Goal: Task Accomplishment & Management: Manage account settings

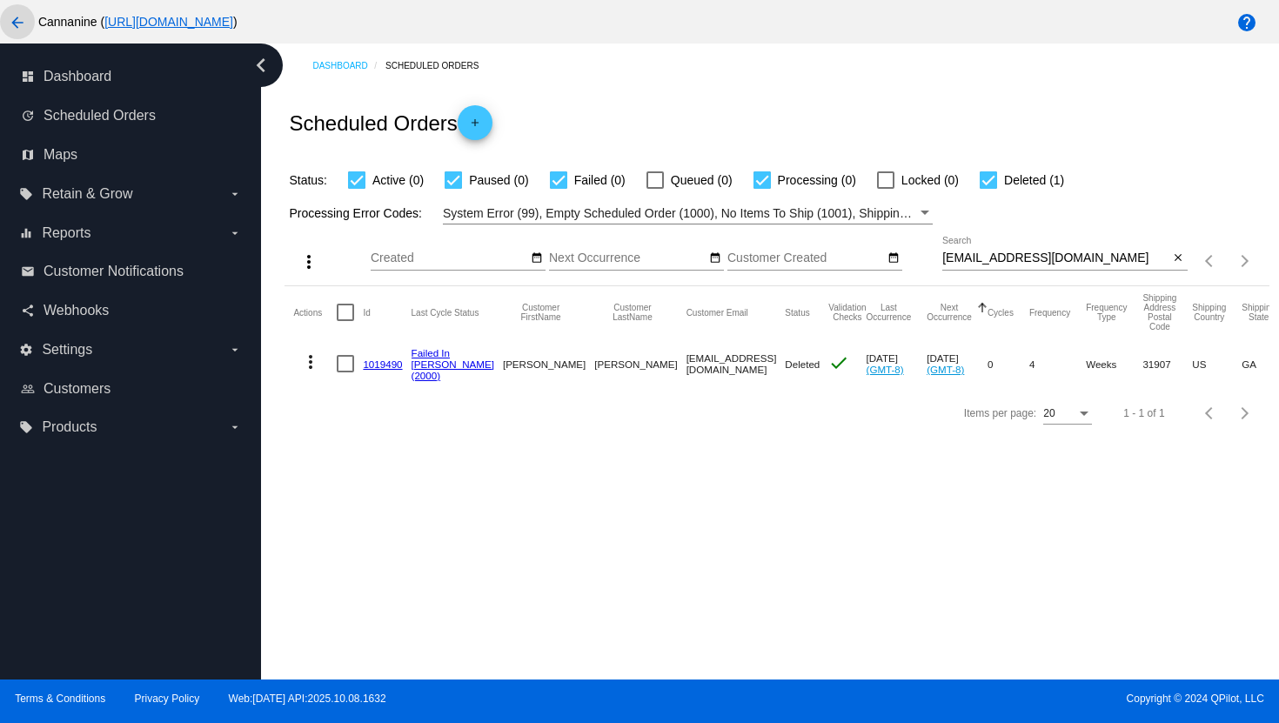
click at [23, 22] on mat-icon "arrow_back" at bounding box center [17, 22] width 21 height 21
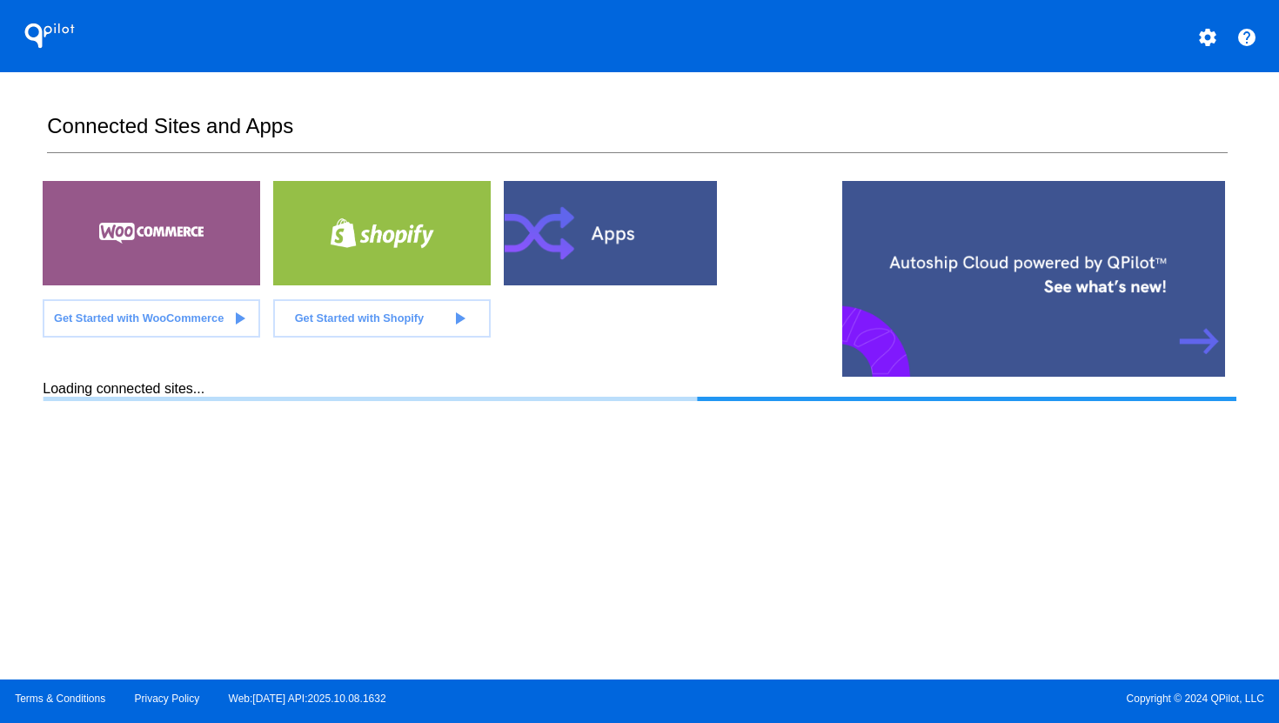
click at [1202, 34] on mat-icon "settings" at bounding box center [1208, 37] width 21 height 21
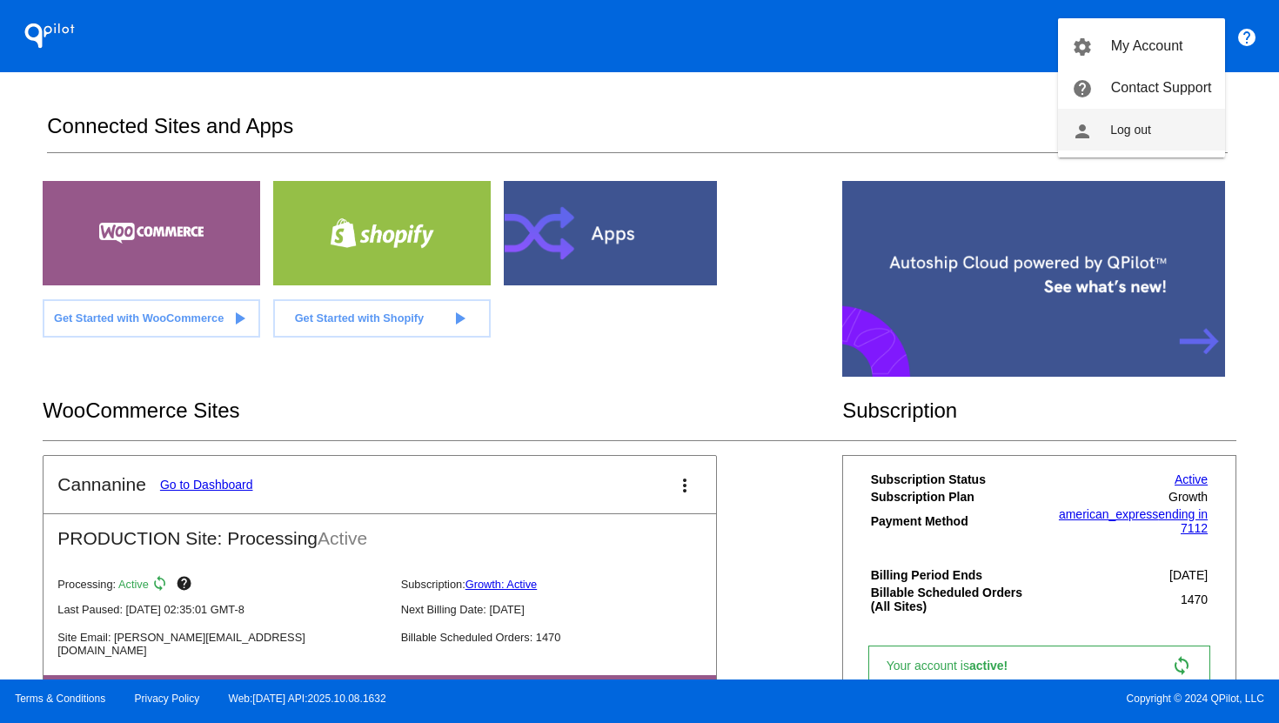
click at [1159, 140] on button "person Log out" at bounding box center [1141, 130] width 167 height 42
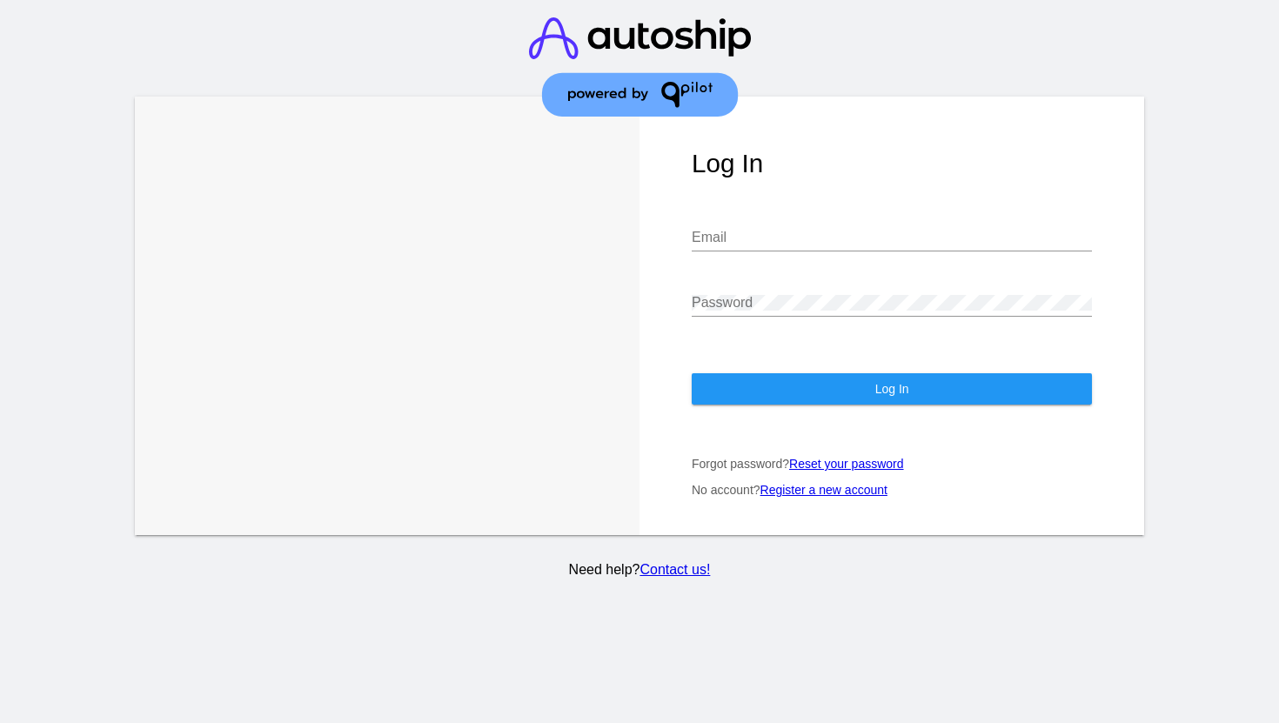
click at [767, 230] on input "Email" at bounding box center [892, 238] width 400 height 16
type input "[EMAIL_ADDRESS][DOMAIN_NAME]"
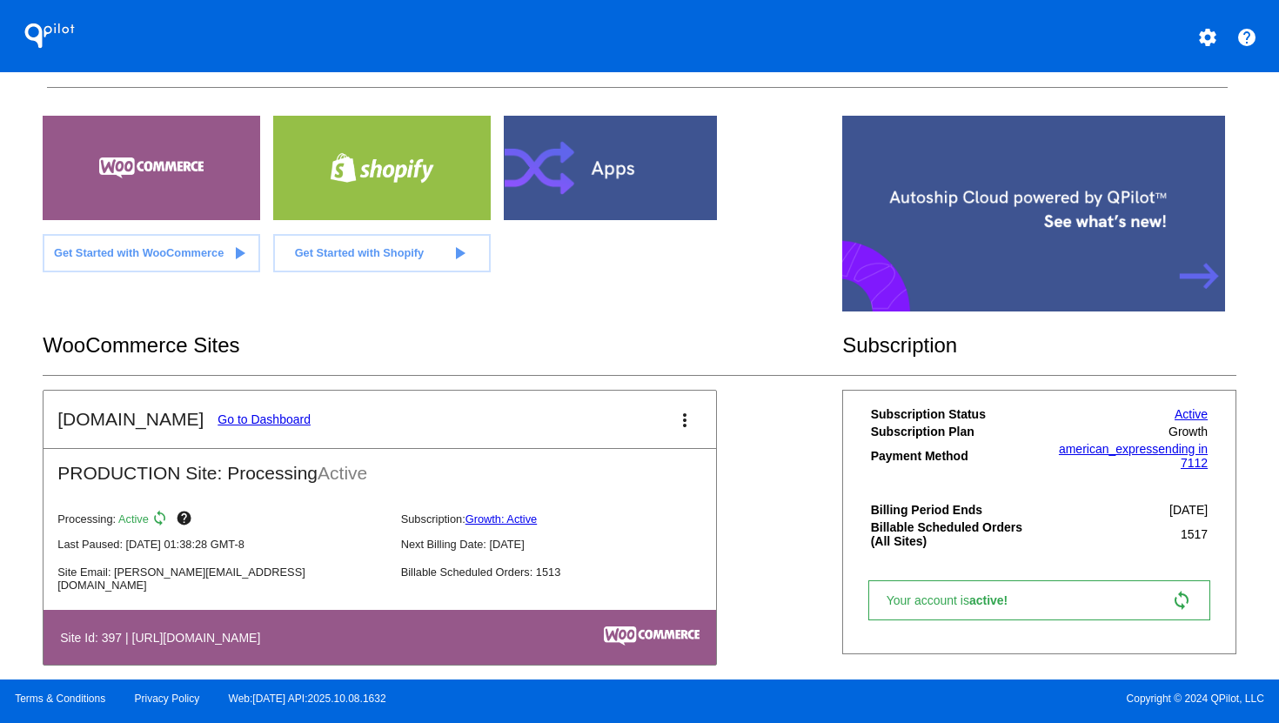
scroll to position [191, 0]
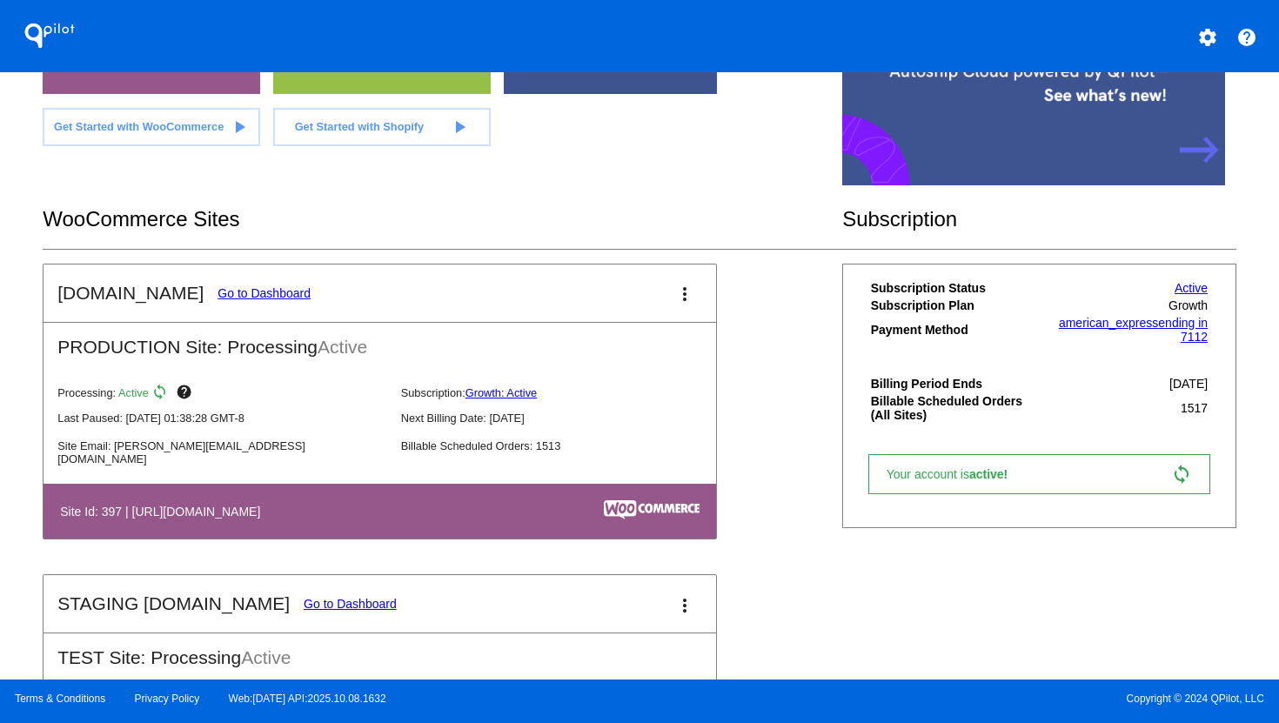
click at [277, 290] on link "Go to Dashboard" at bounding box center [264, 293] width 93 height 14
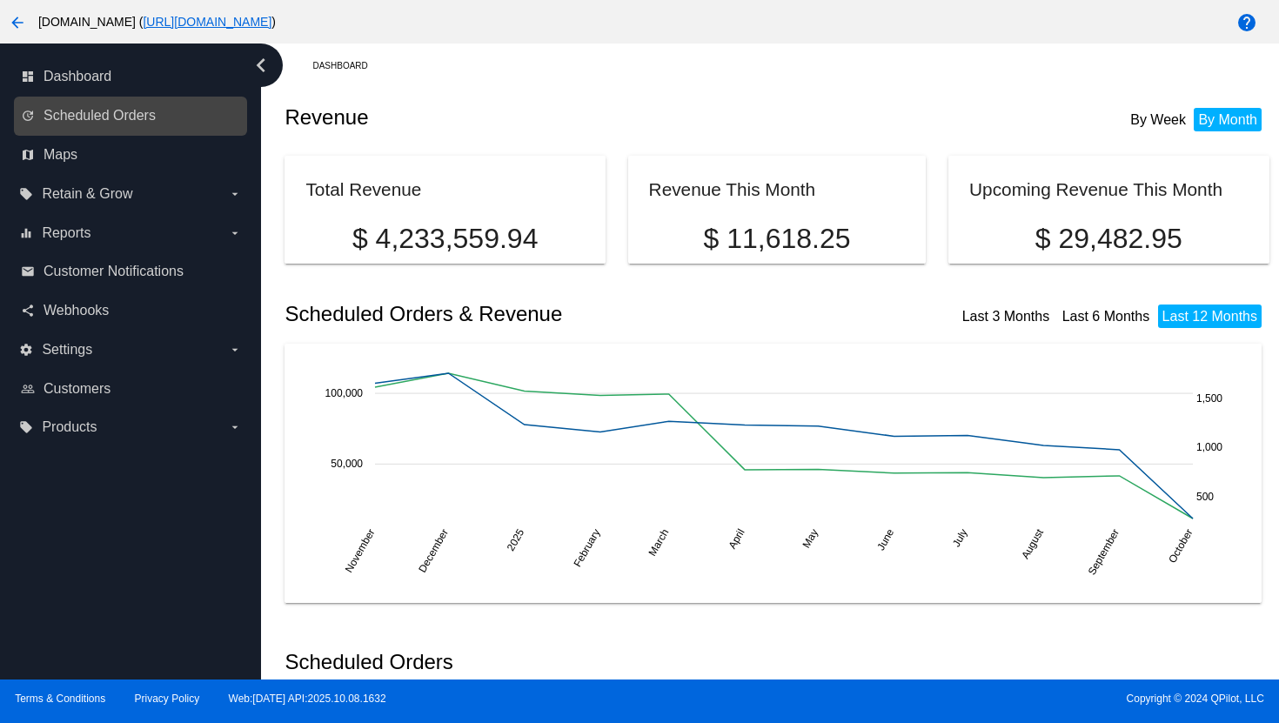
click at [131, 125] on link "update Scheduled Orders" at bounding box center [131, 116] width 221 height 28
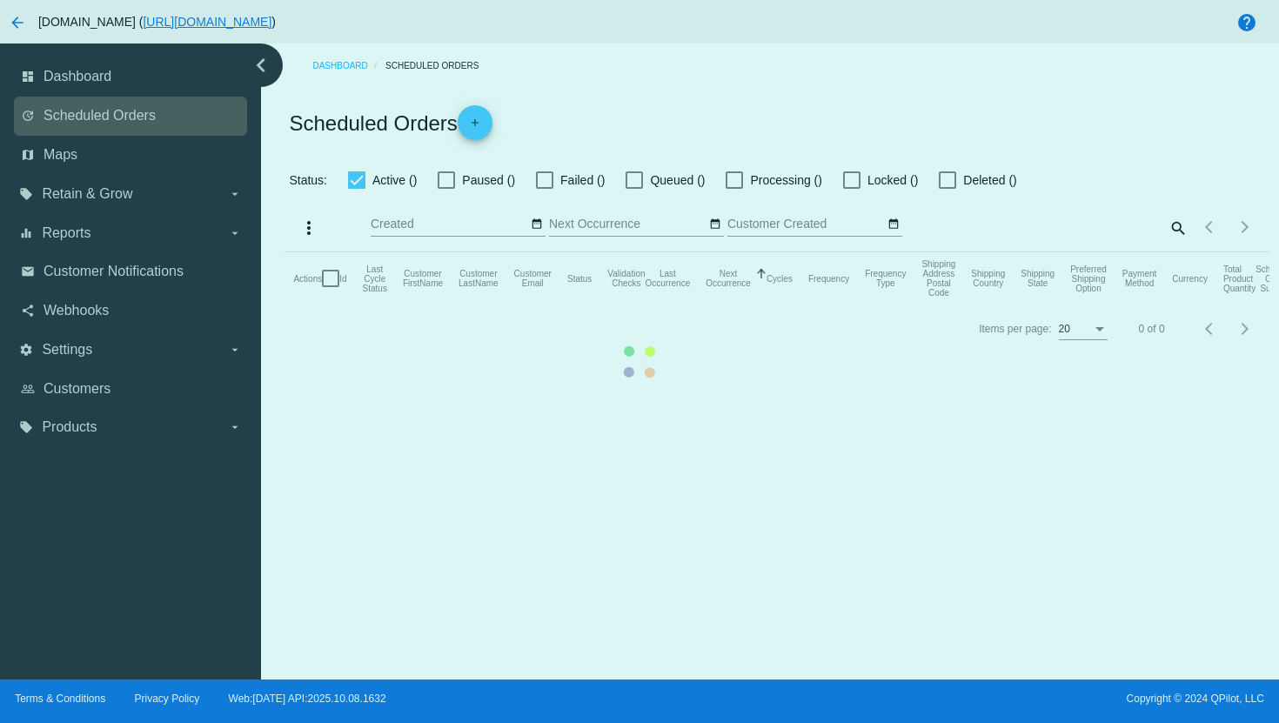
checkbox input "true"
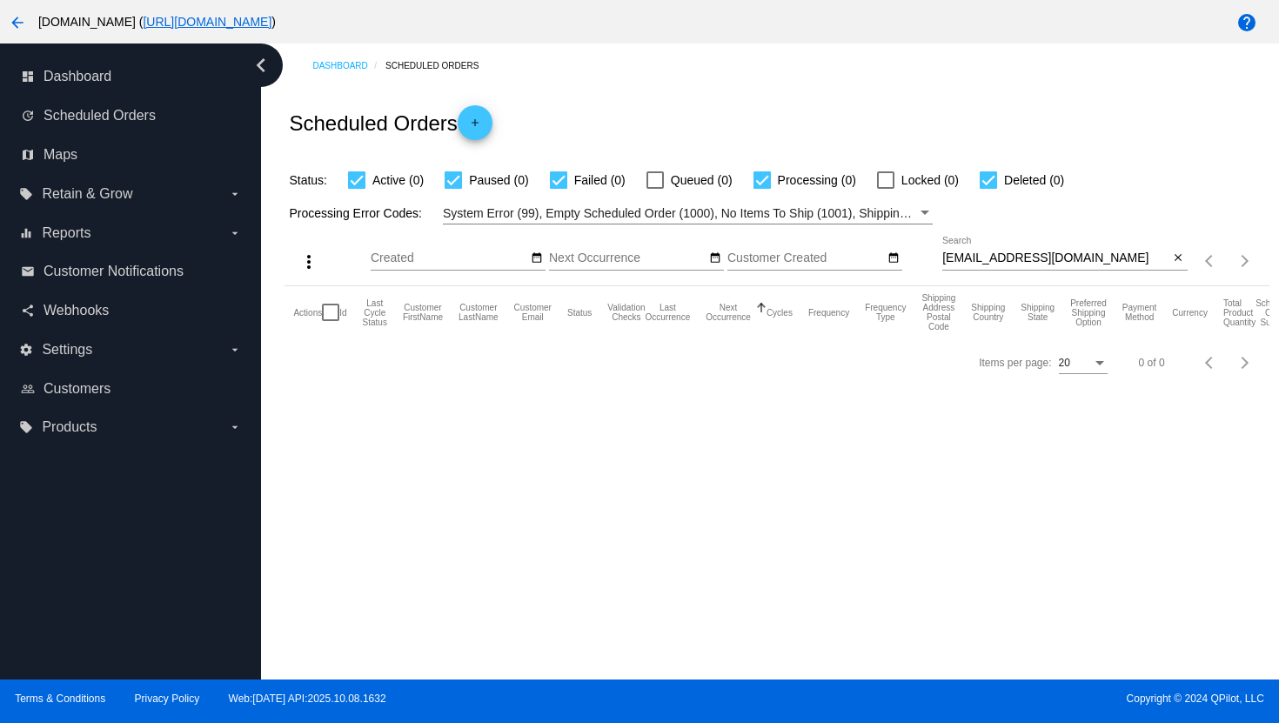
click at [997, 259] on input "[EMAIL_ADDRESS][DOMAIN_NAME]" at bounding box center [1056, 259] width 227 height 14
paste input "[PERSON_NAME].novak5217"
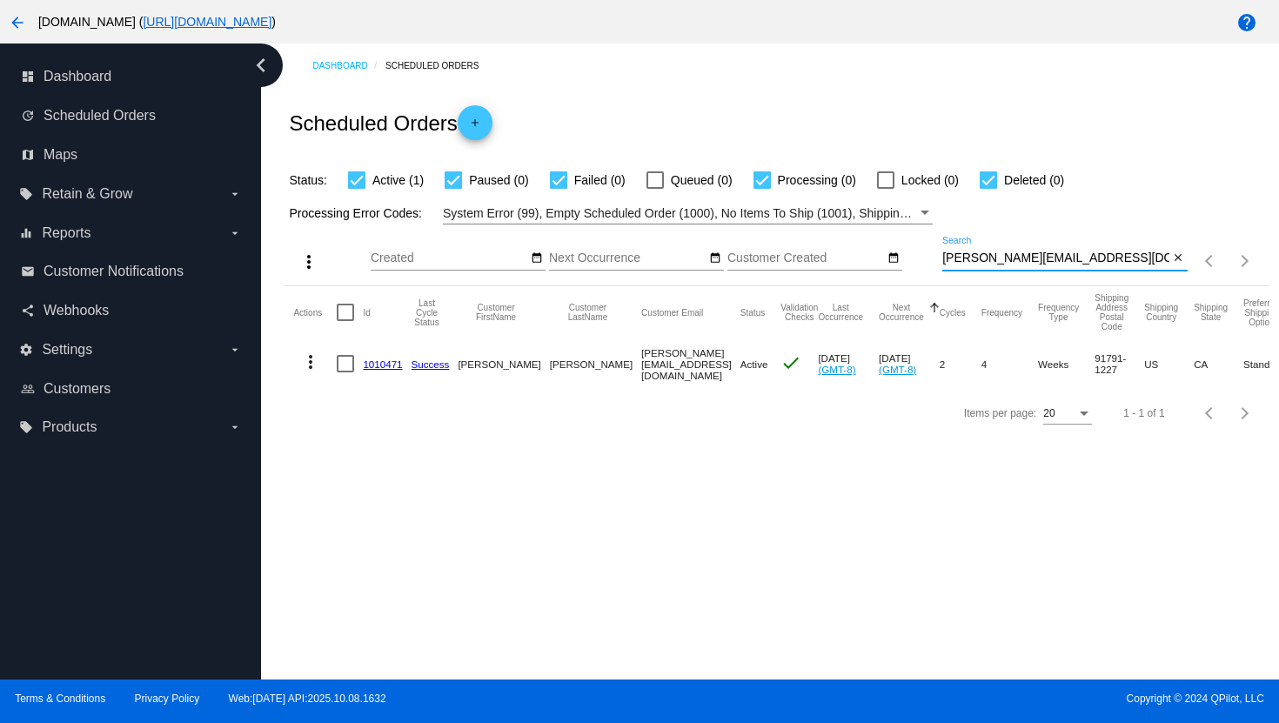
type input "[PERSON_NAME][EMAIL_ADDRESS][DOMAIN_NAME]"
click at [314, 365] on mat-icon "more_vert" at bounding box center [310, 362] width 21 height 21
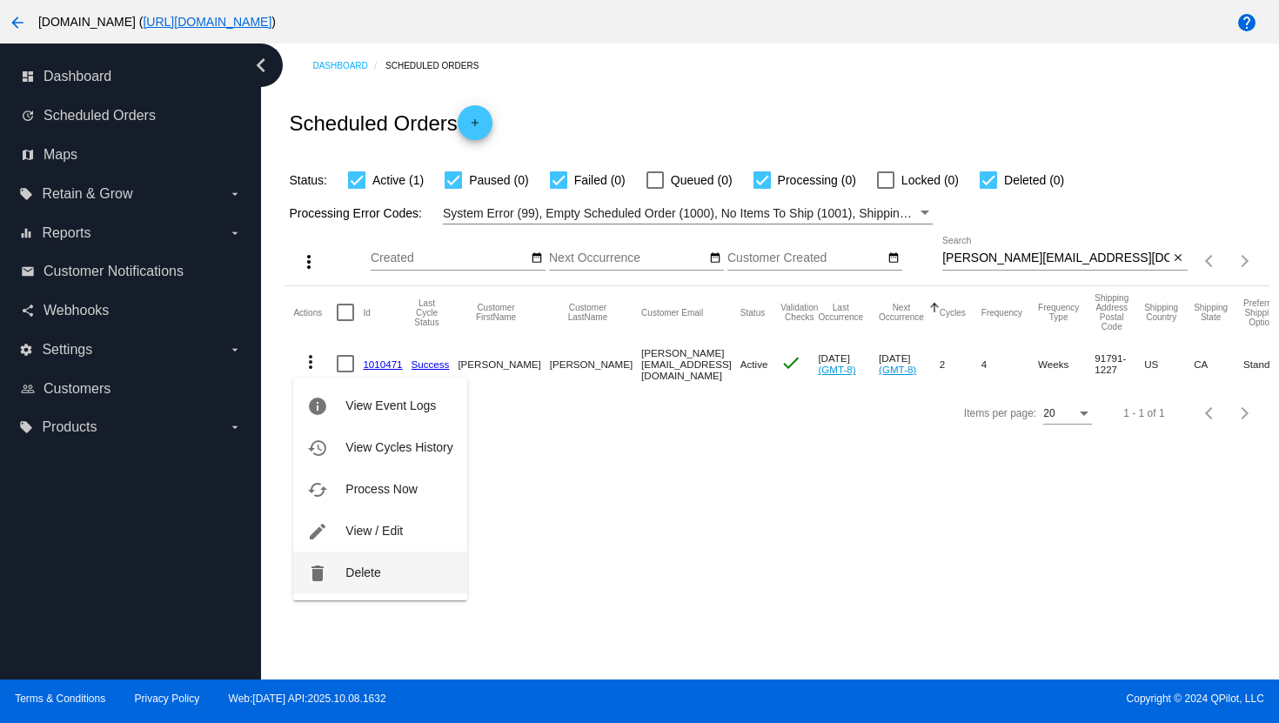
click at [365, 566] on span "Delete" at bounding box center [363, 573] width 35 height 14
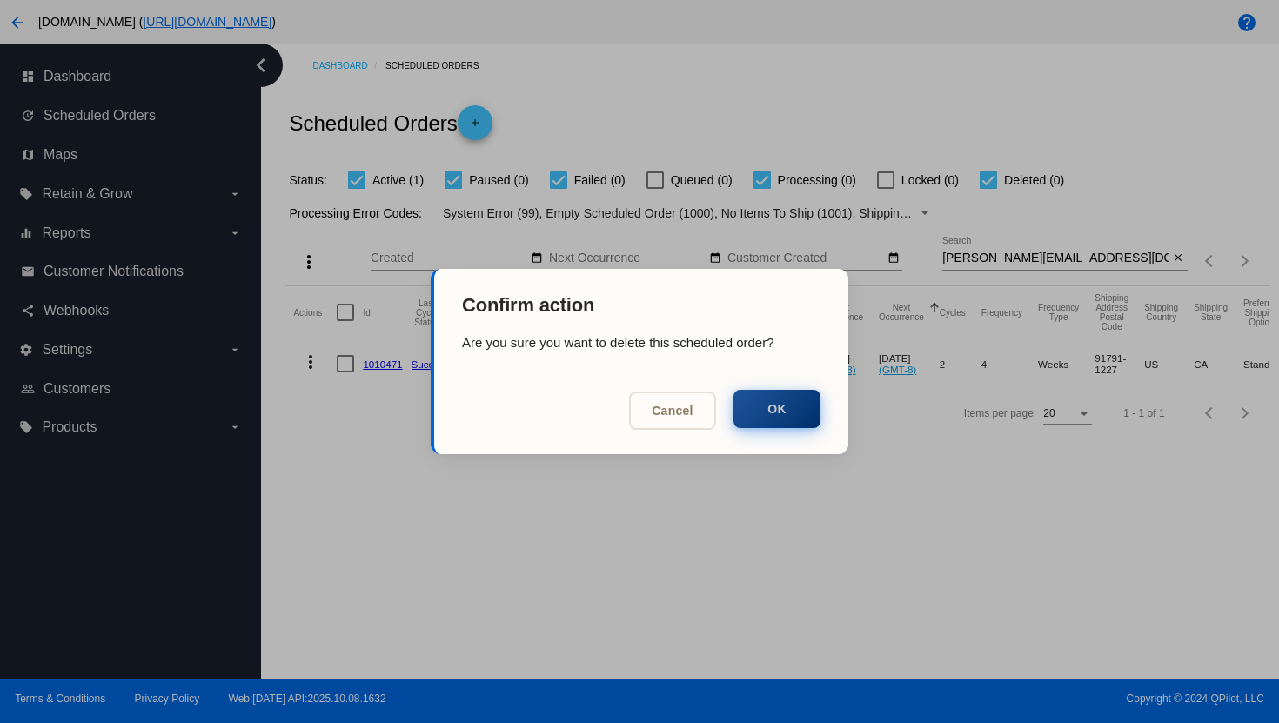
click at [783, 414] on button "OK" at bounding box center [777, 409] width 87 height 38
